Goal: Task Accomplishment & Management: Use online tool/utility

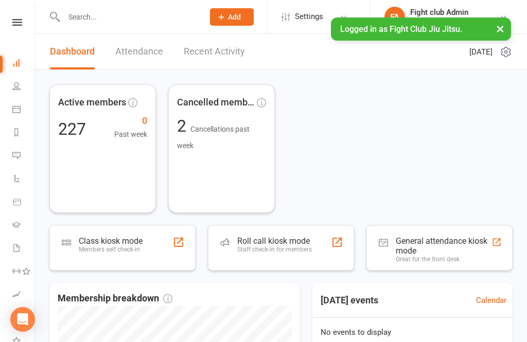
click at [302, 245] on div "Roll call kiosk mode" at bounding box center [274, 241] width 75 height 10
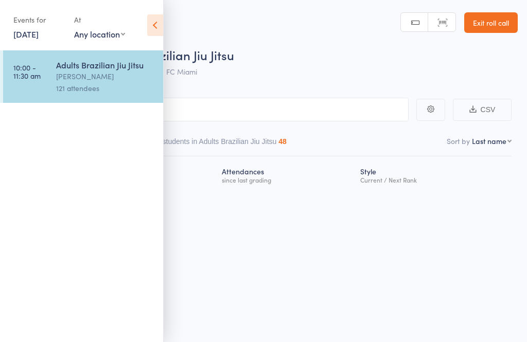
click at [111, 71] on div "Adults Brazilian Jiu Jitsu" at bounding box center [105, 64] width 98 height 11
click at [153, 30] on icon at bounding box center [155, 25] width 16 height 22
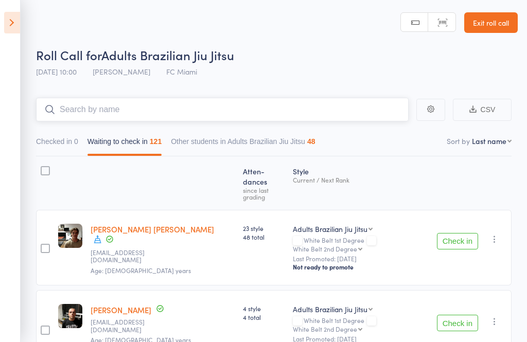
click at [307, 108] on input "search" at bounding box center [222, 110] width 373 height 24
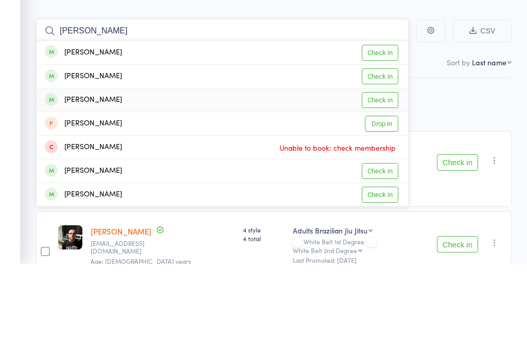
type input "James"
click at [386, 171] on link "Check in" at bounding box center [380, 179] width 37 height 16
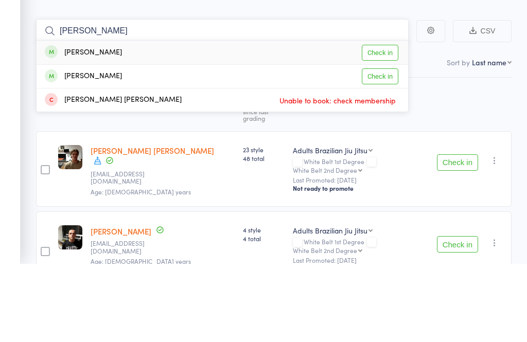
type input "scott"
click at [380, 147] on link "Check in" at bounding box center [380, 155] width 37 height 16
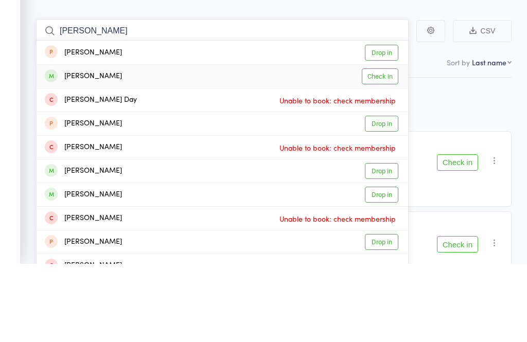
type input "harry"
click at [396, 147] on link "Check in" at bounding box center [380, 155] width 37 height 16
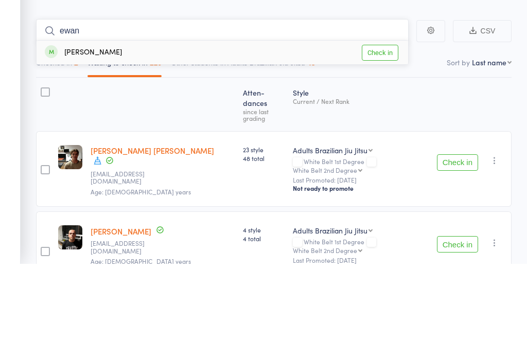
type input "ewan"
click at [385, 124] on link "Check in" at bounding box center [380, 132] width 37 height 16
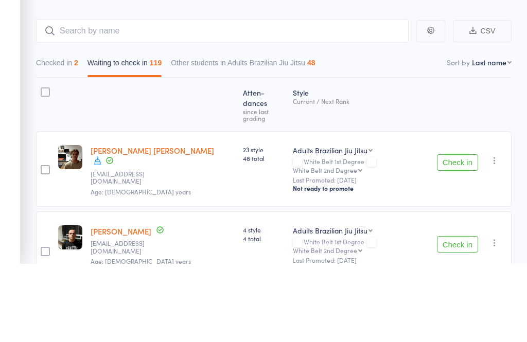
scroll to position [79, 0]
